Goal: Task Accomplishment & Management: Use online tool/utility

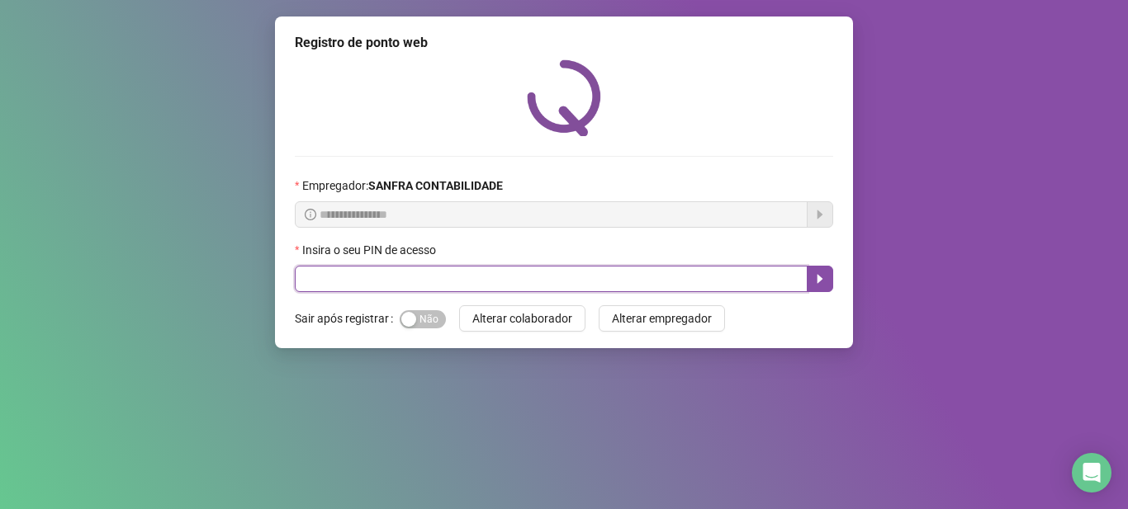
click at [347, 279] on input "text" at bounding box center [551, 279] width 513 height 26
click at [499, 275] on input "text" at bounding box center [551, 279] width 513 height 26
type input "*****"
click at [817, 271] on button "button" at bounding box center [820, 279] width 26 height 26
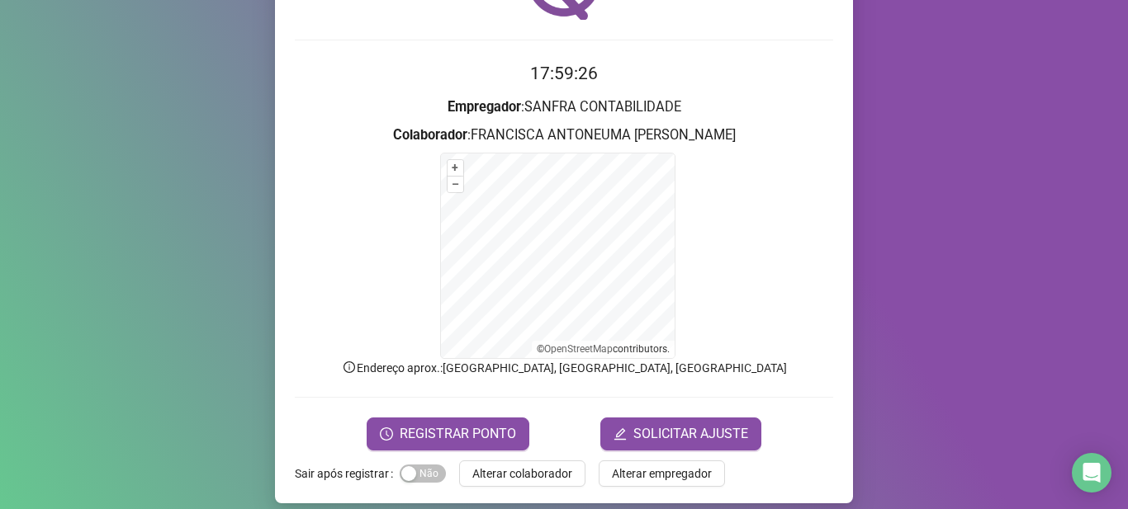
scroll to position [130, 0]
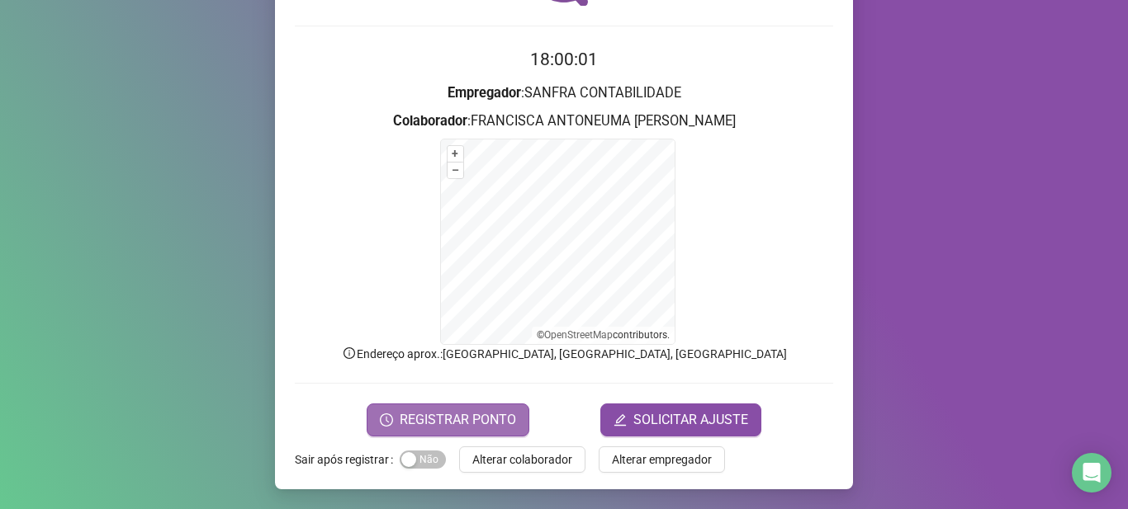
click at [465, 420] on span "REGISTRAR PONTO" at bounding box center [458, 420] width 116 height 20
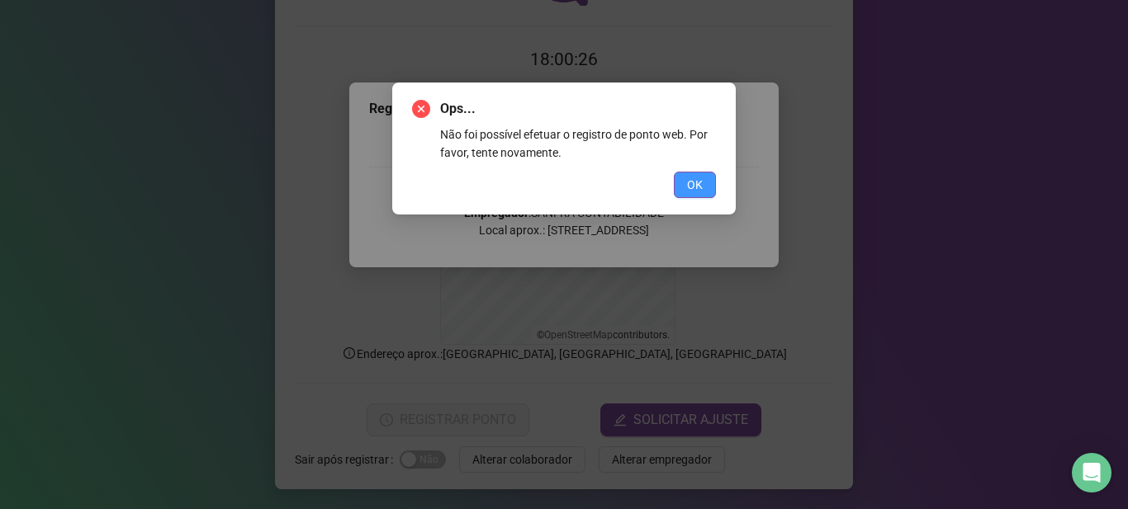
click at [694, 182] on span "OK" at bounding box center [695, 185] width 16 height 18
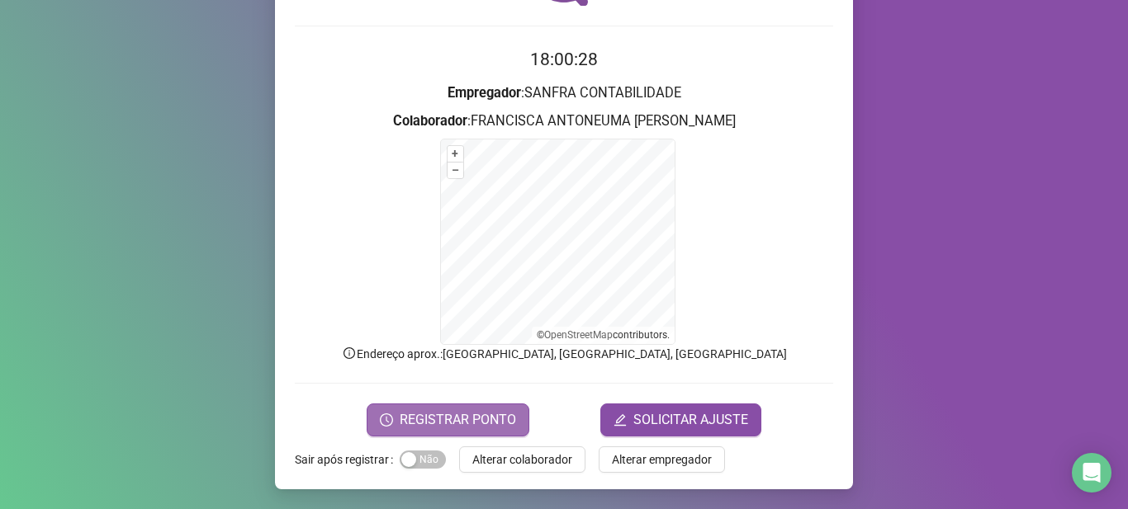
click at [479, 413] on span "REGISTRAR PONTO" at bounding box center [458, 420] width 116 height 20
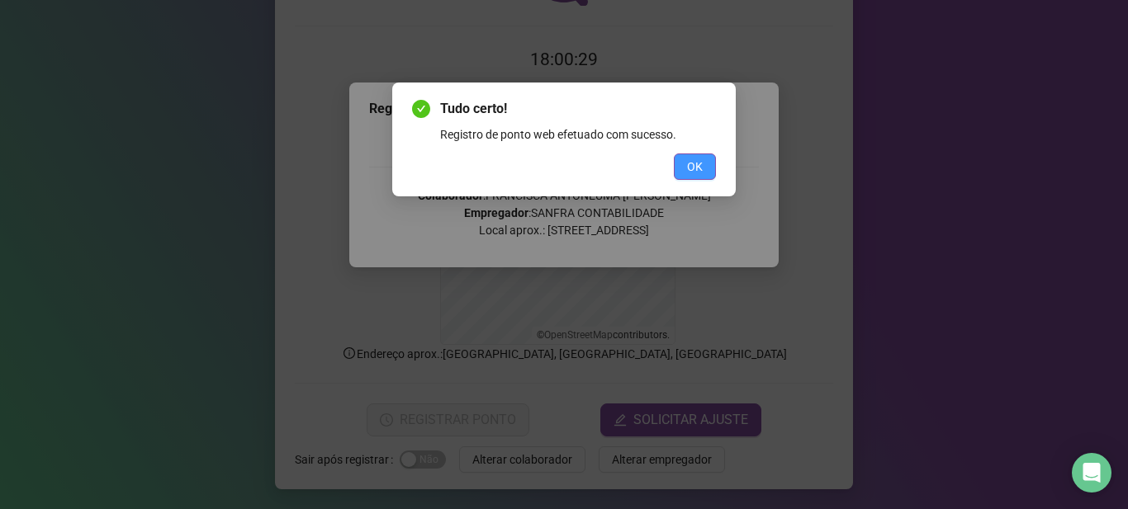
click at [702, 163] on span "OK" at bounding box center [695, 167] width 16 height 18
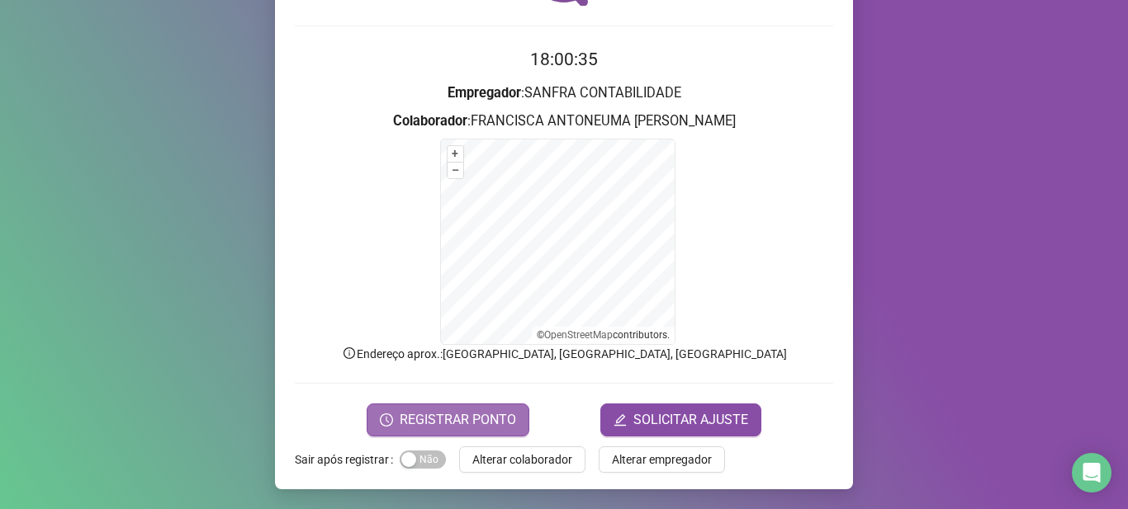
click at [447, 413] on span "REGISTRAR PONTO" at bounding box center [458, 420] width 116 height 20
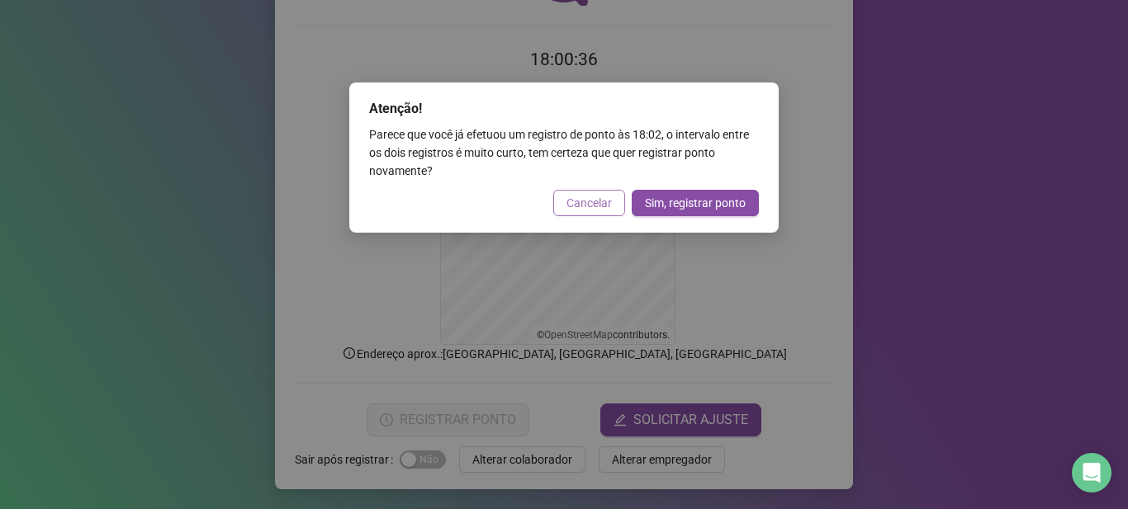
click at [583, 207] on span "Cancelar" at bounding box center [588, 203] width 45 height 18
